Goal: Information Seeking & Learning: Find contact information

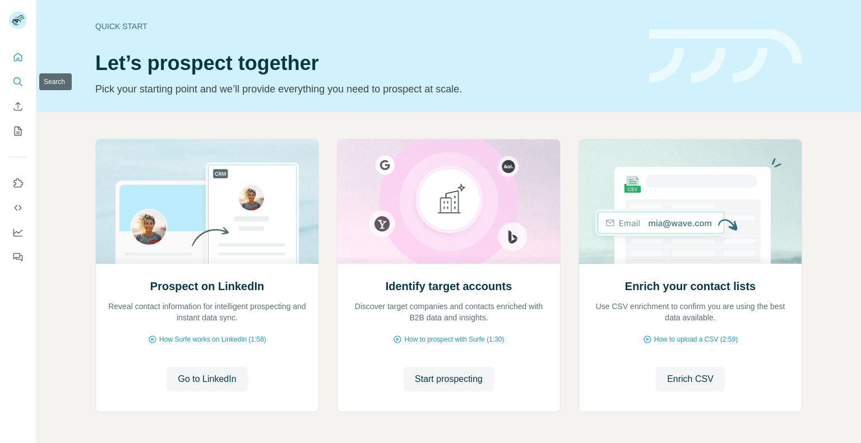
click at [15, 79] on icon "Search" at bounding box center [17, 81] width 11 height 11
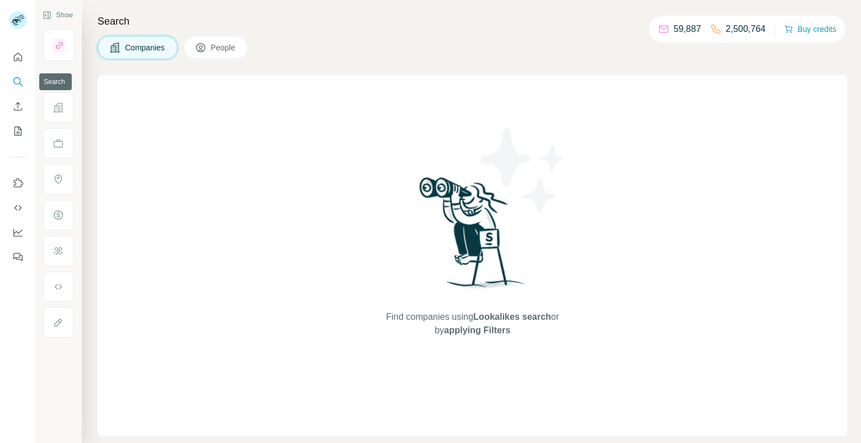
click at [13, 82] on icon "Search" at bounding box center [17, 81] width 11 height 11
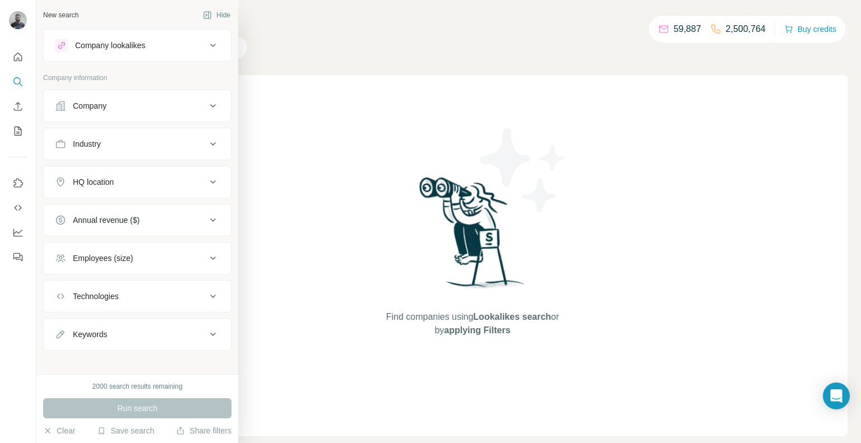
click at [95, 104] on div "Company" at bounding box center [90, 105] width 34 height 11
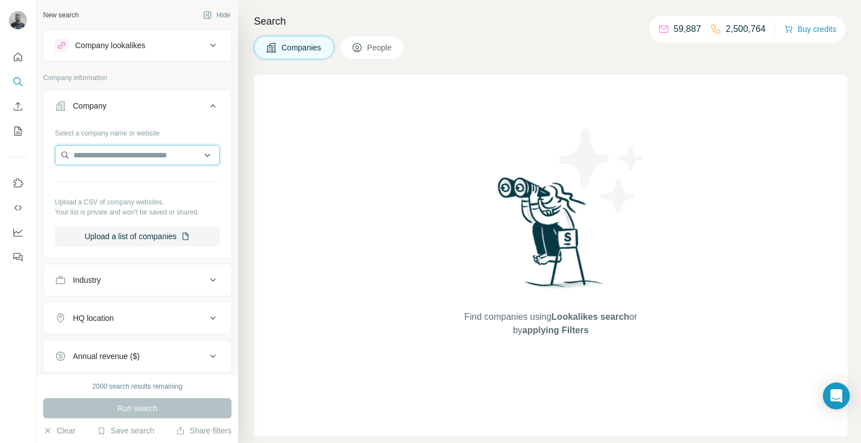
click at [138, 162] on input "text" at bounding box center [137, 155] width 165 height 20
paste input "**********"
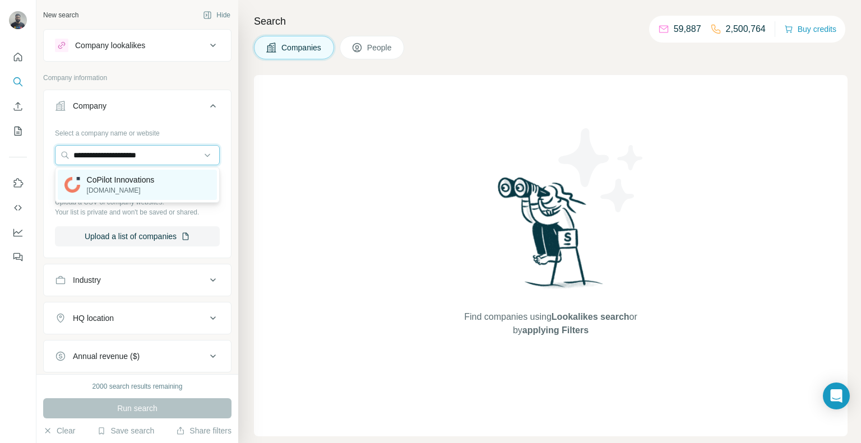
type input "**********"
click at [148, 178] on p "CoPilot Innovations" at bounding box center [121, 179] width 68 height 11
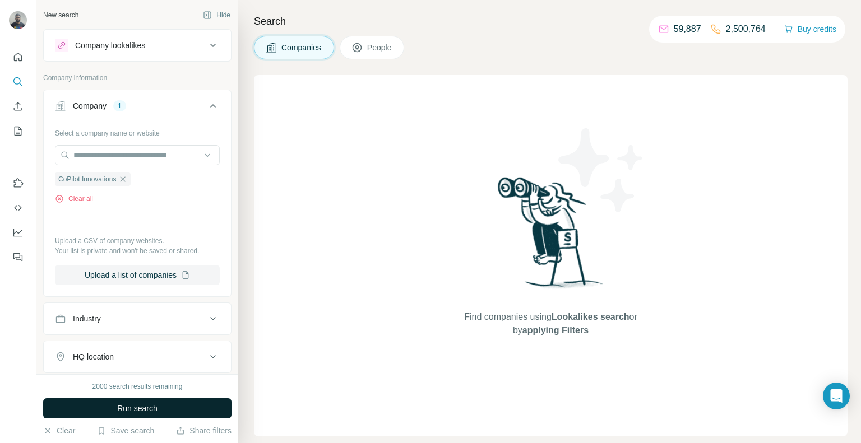
click at [147, 411] on span "Run search" at bounding box center [137, 408] width 40 height 11
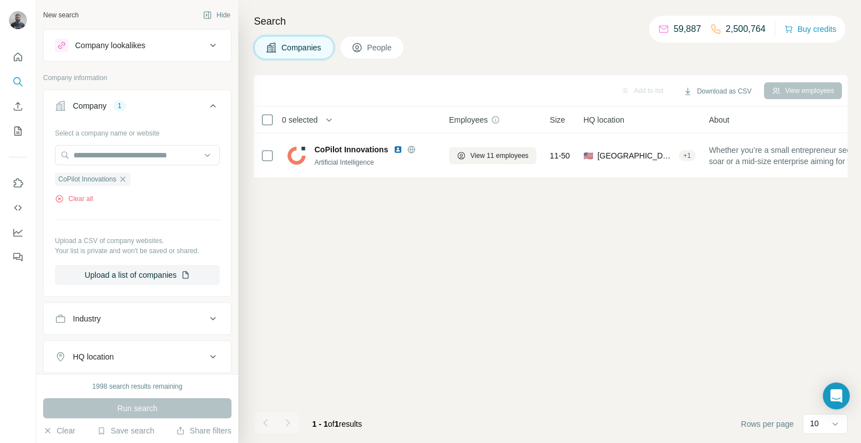
click at [372, 39] on button "People" at bounding box center [372, 48] width 65 height 24
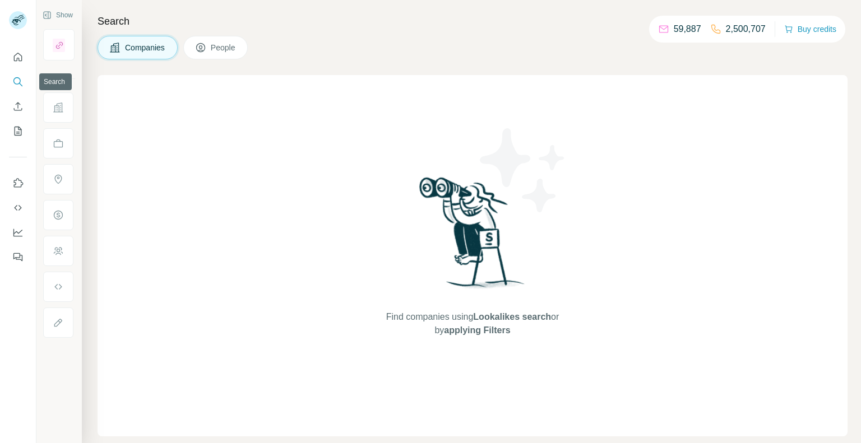
click at [17, 89] on button "Search" at bounding box center [18, 82] width 18 height 20
click at [18, 81] on icon "Search" at bounding box center [17, 81] width 11 height 11
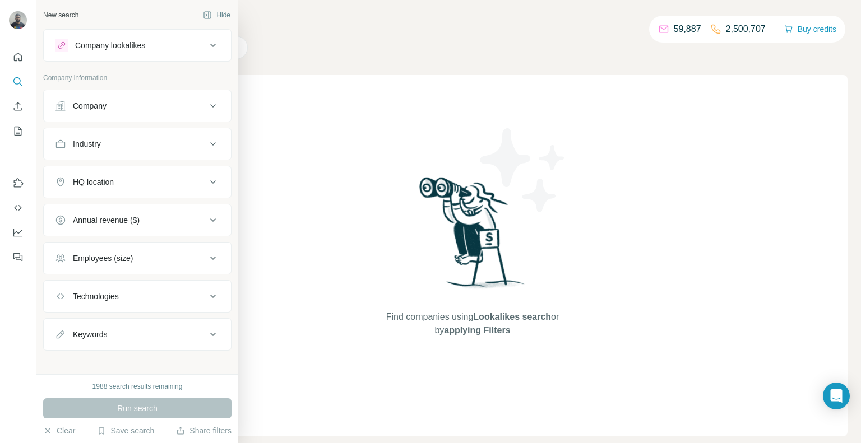
click at [98, 108] on div "Company" at bounding box center [90, 105] width 34 height 11
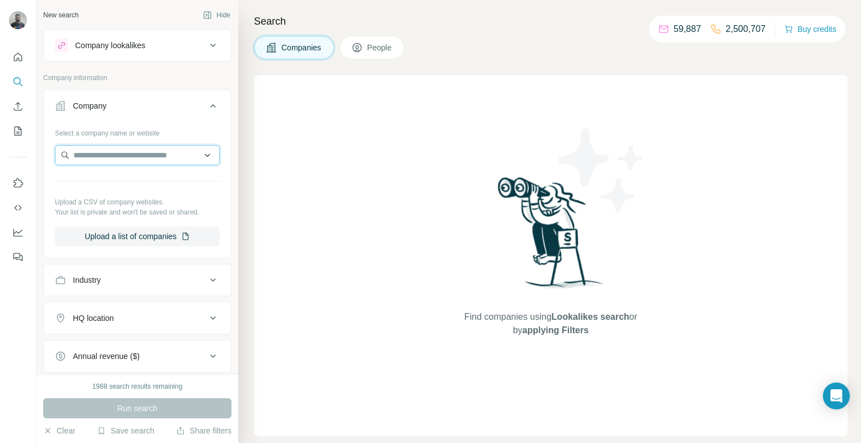
click at [121, 160] on input "text" at bounding box center [137, 155] width 165 height 20
paste input "**********"
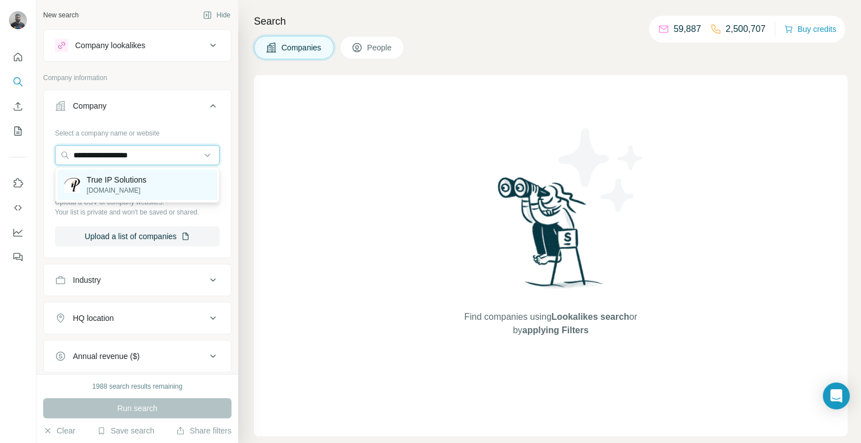
type input "**********"
click at [159, 186] on div "True IP Solutions trueipsolutions.com" at bounding box center [137, 185] width 159 height 30
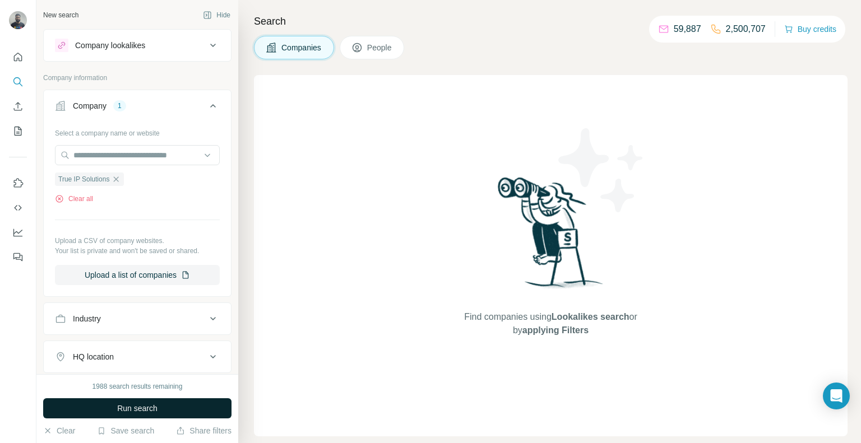
click at [126, 407] on span "Run search" at bounding box center [137, 408] width 40 height 11
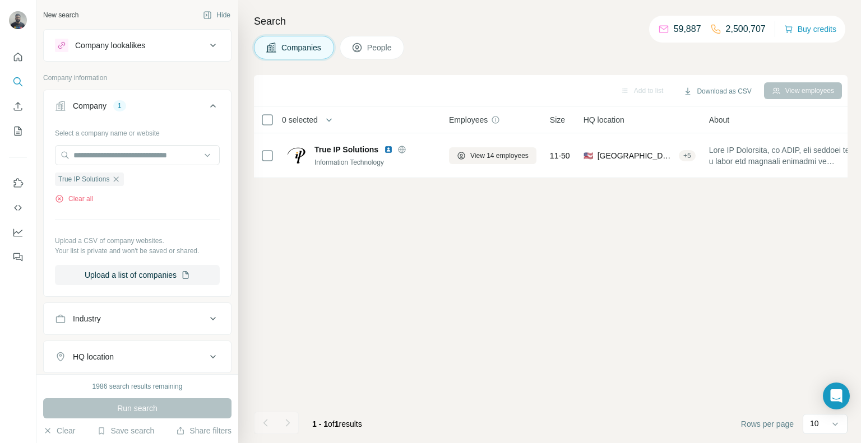
click at [379, 56] on button "People" at bounding box center [372, 48] width 65 height 24
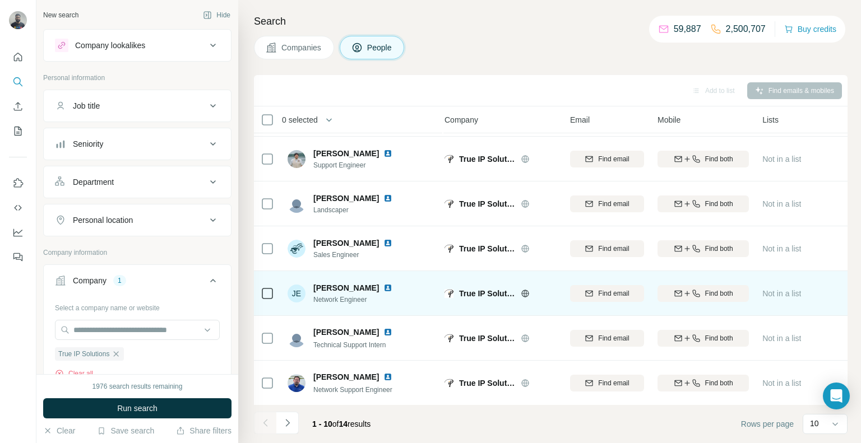
scroll to position [0, 4]
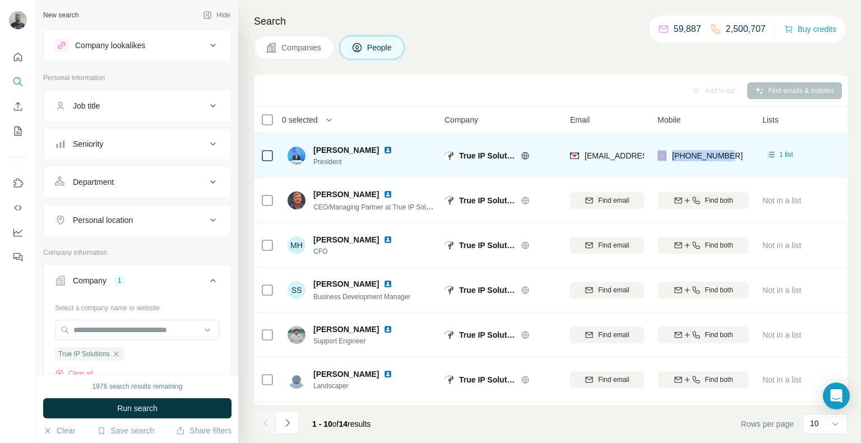
drag, startPoint x: 732, startPoint y: 161, endPoint x: 668, endPoint y: 167, distance: 64.1
click at [668, 167] on div "+19103672419" at bounding box center [702, 155] width 91 height 31
copy div "+19103672419"
